Goal: Find specific page/section: Find specific page/section

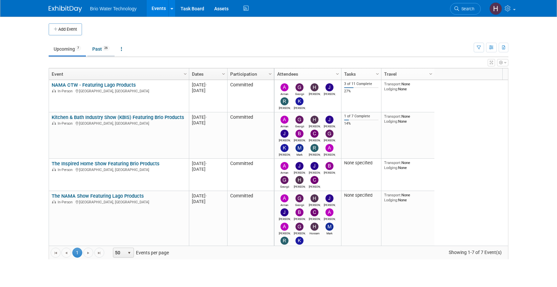
click at [99, 48] on link "Past 26" at bounding box center [100, 49] width 27 height 13
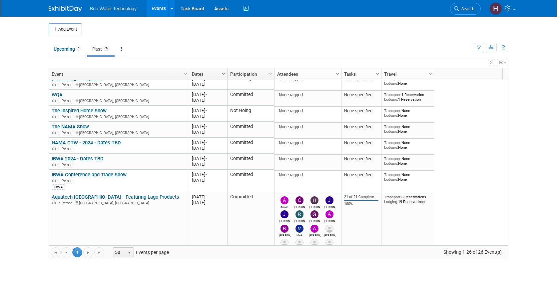
scroll to position [318, 0]
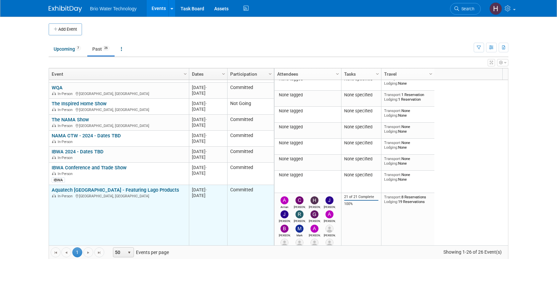
click at [93, 190] on link "Aquatech [GEOGRAPHIC_DATA] - Featuring Lago Products" at bounding box center [116, 190] width 128 height 6
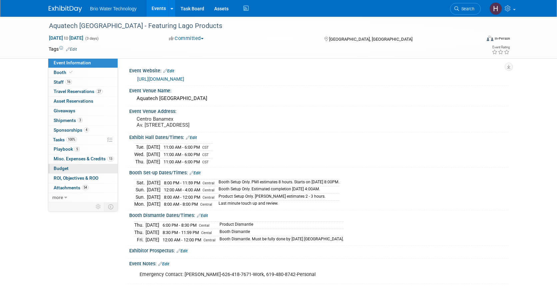
click at [67, 169] on span "Budget" at bounding box center [61, 168] width 15 height 5
